Goal: Information Seeking & Learning: Find contact information

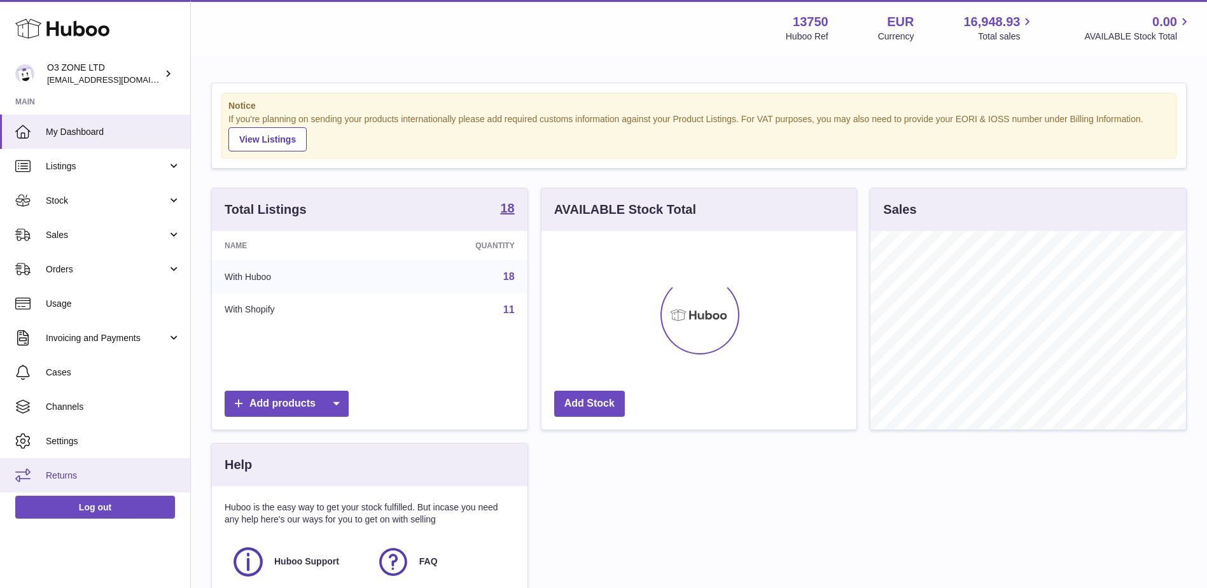
scroll to position [199, 315]
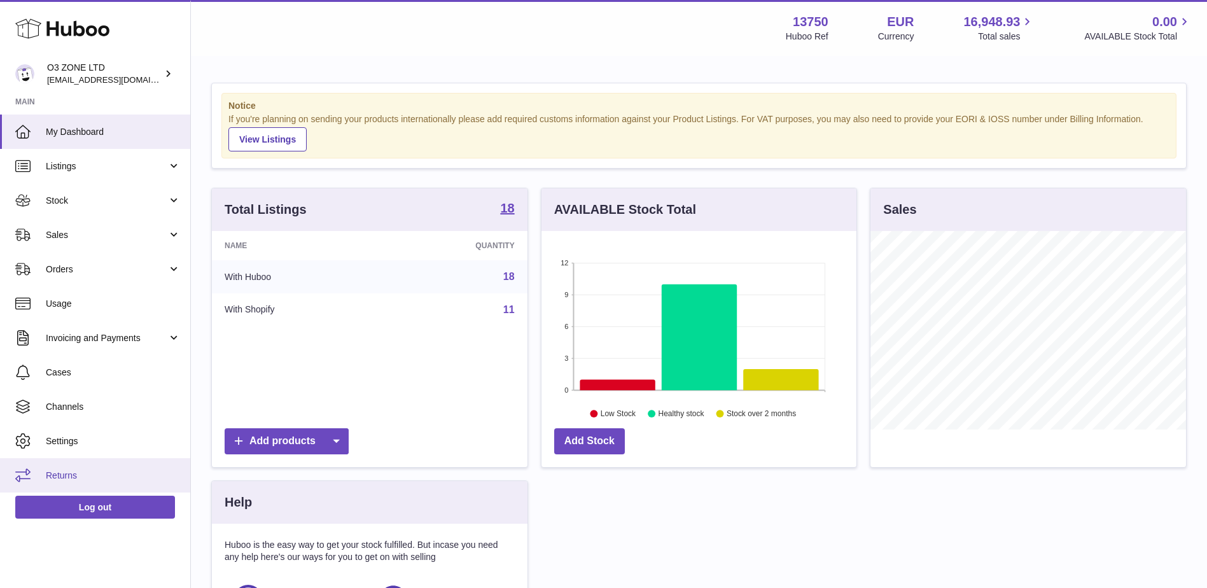
click at [79, 475] on span "Returns" at bounding box center [113, 476] width 135 height 12
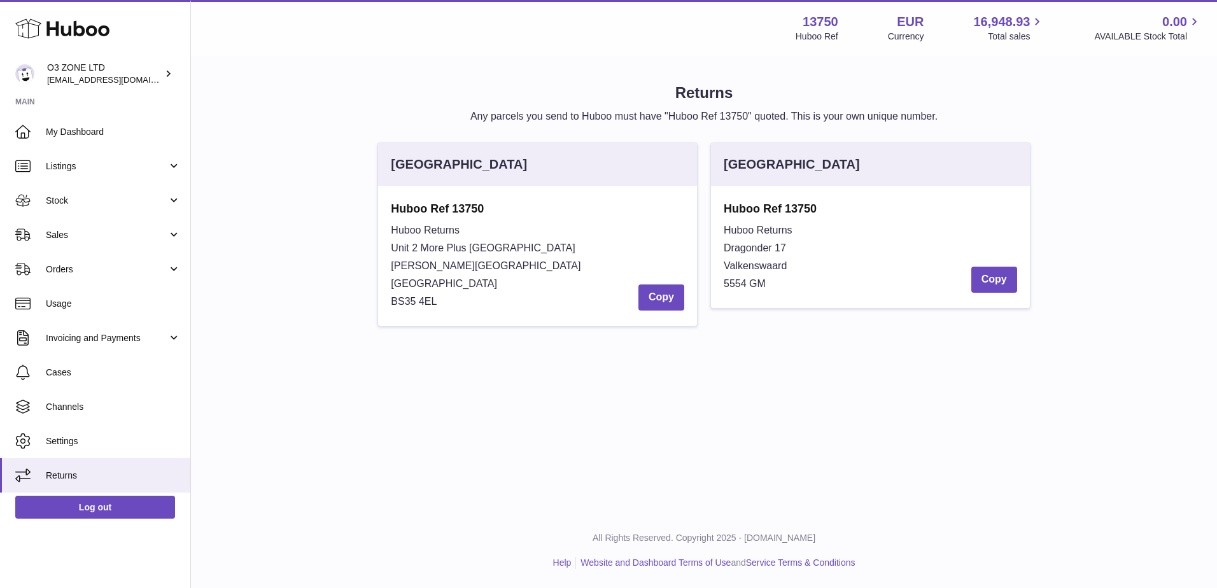
drag, startPoint x: 393, startPoint y: 246, endPoint x: 565, endPoint y: 249, distance: 171.2
click at [565, 249] on div "Huboo Returns Unit 2 More Plus Central Park Hudson Ave Severn Beach BS35 4EL Co…" at bounding box center [537, 265] width 293 height 89
copy span "Unit 2 More Plus Central Park"
click at [410, 302] on span "BS35 4EL" at bounding box center [414, 301] width 46 height 11
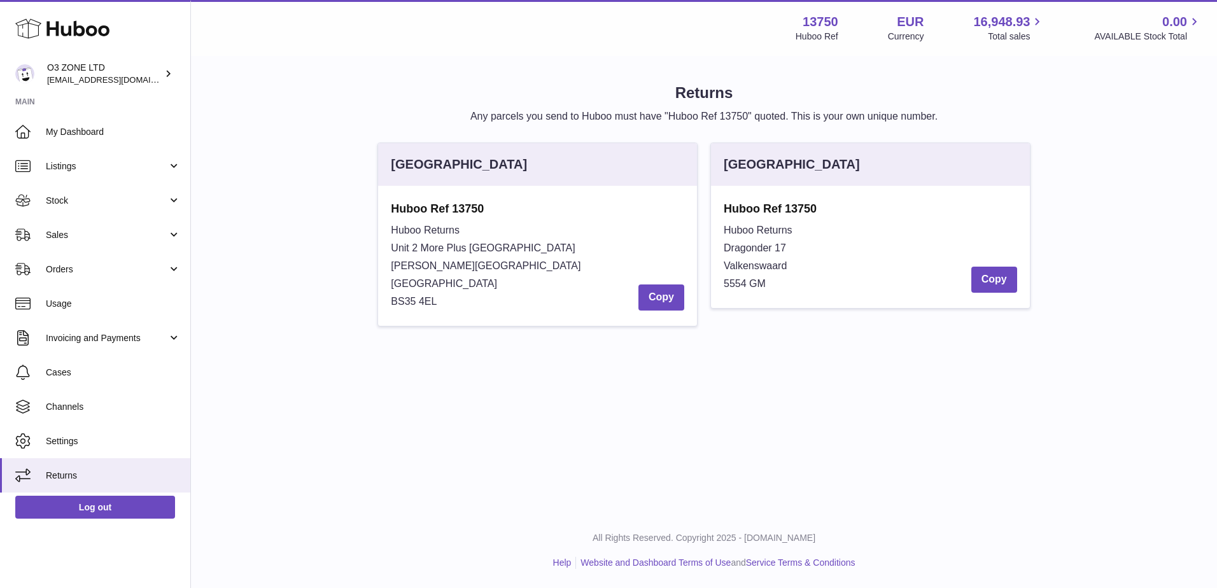
click at [410, 302] on span "BS35 4EL" at bounding box center [414, 301] width 46 height 11
drag, startPoint x: 410, startPoint y: 302, endPoint x: 447, endPoint y: 305, distance: 37.7
click at [447, 305] on div "Huboo Returns Unit 2 More Plus Central Park Hudson Ave Severn Beach BS35 4EL Co…" at bounding box center [537, 265] width 293 height 89
drag, startPoint x: 444, startPoint y: 302, endPoint x: 382, endPoint y: 234, distance: 91.9
click at [382, 234] on div "Huboo Ref 13750 Huboo Returns Unit 2 More Plus Central Park Hudson Ave Severn B…" at bounding box center [537, 256] width 319 height 140
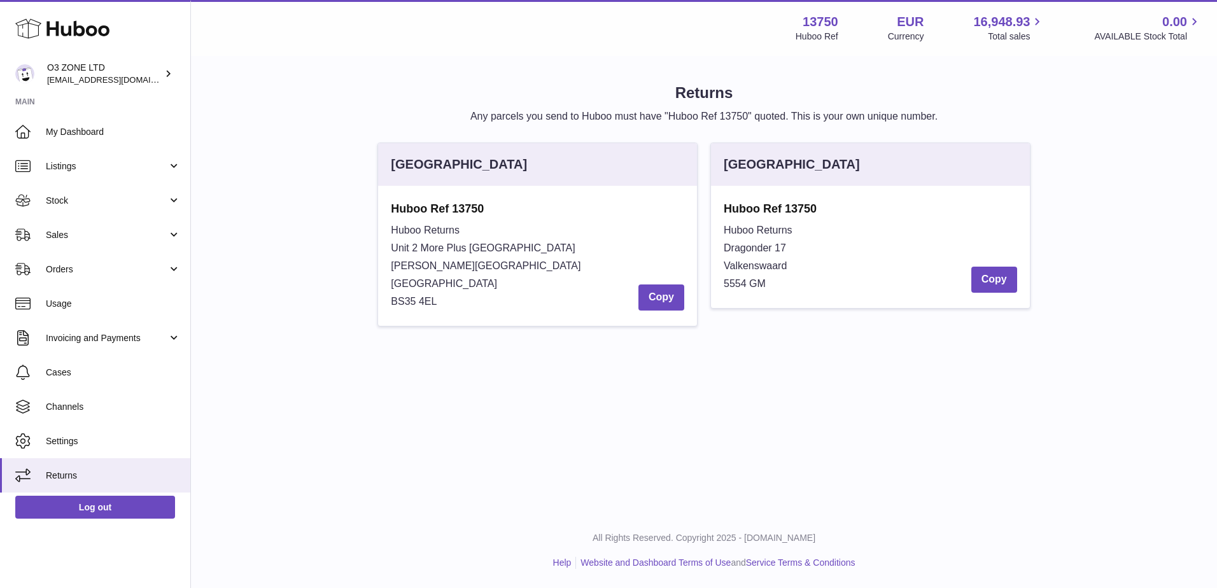
drag, startPoint x: 382, startPoint y: 234, endPoint x: 425, endPoint y: 276, distance: 60.3
click at [423, 274] on div "Huboo Returns Unit 2 More Plus Central Park Hudson Ave Severn Beach BS35 4EL Co…" at bounding box center [537, 265] width 293 height 89
drag, startPoint x: 391, startPoint y: 246, endPoint x: 470, endPoint y: 295, distance: 93.2
click at [470, 295] on div "Huboo Returns Unit 2 More Plus Central Park Hudson Ave Severn Beach BS35 4EL Co…" at bounding box center [537, 265] width 293 height 89
copy div "Unit 2 More Plus Central Park Hudson Ave Severn Beach BS35 4EL"
